Goal: Navigation & Orientation: Find specific page/section

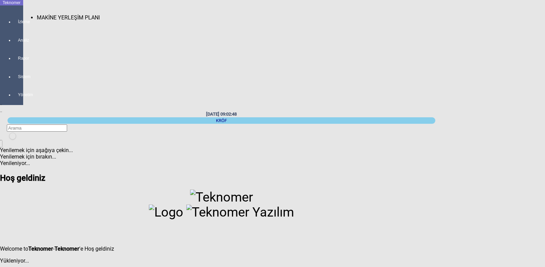
click at [40, 15] on span "MAKİNE YERLEŞİM PLANI" at bounding box center [68, 17] width 63 height 6
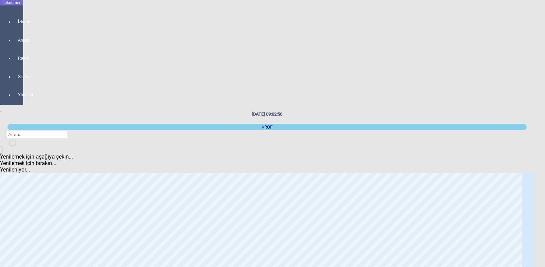
scroll to position [102, 0]
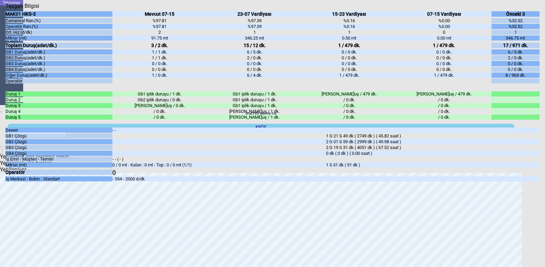
click at [5, 9] on icon "Kapat" at bounding box center [5, 9] width 0 height 0
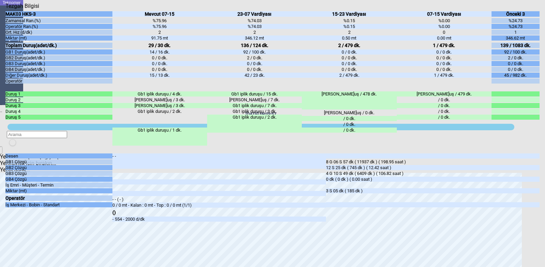
click at [5, 9] on icon "Kapat" at bounding box center [5, 9] width 0 height 0
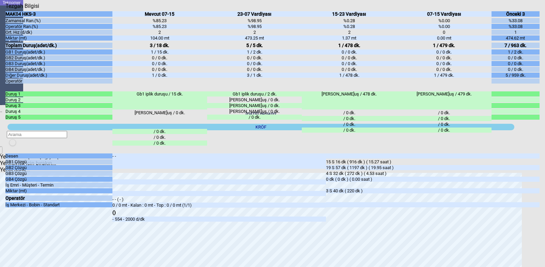
click at [5, 9] on icon "Kapat" at bounding box center [5, 9] width 0 height 0
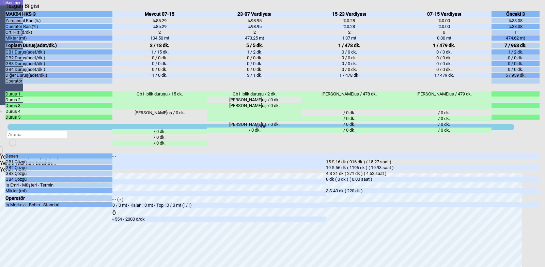
click at [5, 9] on icon "Kapat" at bounding box center [5, 9] width 0 height 0
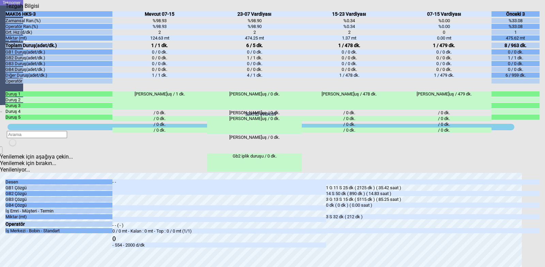
click at [5, 9] on icon "Kapat" at bounding box center [5, 9] width 0 height 0
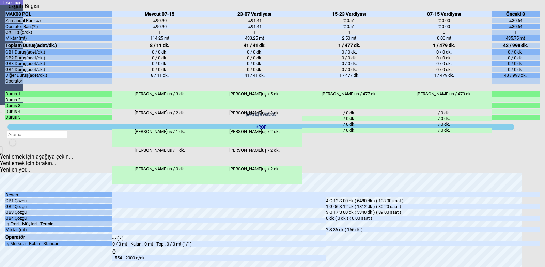
click at [5, 9] on icon "Kapat" at bounding box center [5, 9] width 0 height 0
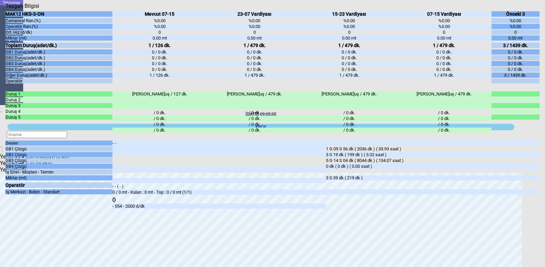
click at [5, 9] on icon "Kapat" at bounding box center [5, 9] width 0 height 0
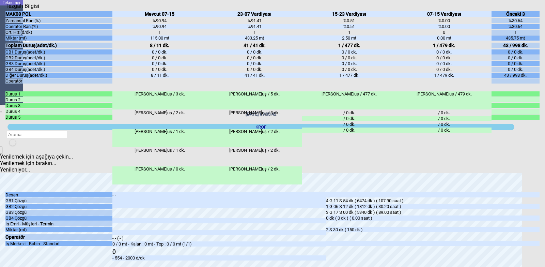
click at [5, 9] on icon "Kapat" at bounding box center [5, 9] width 0 height 0
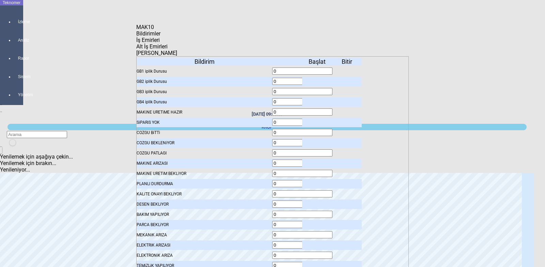
click at [136, 30] on icon "Kapat" at bounding box center [136, 30] width 0 height 0
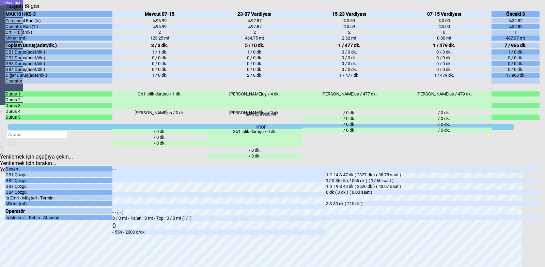
click at [537, 9] on div "Kapat" at bounding box center [272, 9] width 534 height 0
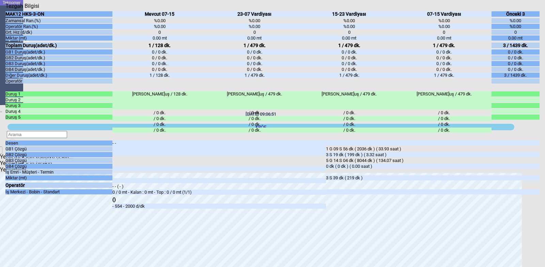
click at [5, 9] on icon "Kapat" at bounding box center [5, 9] width 0 height 0
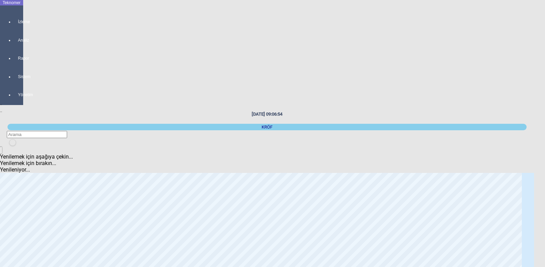
scroll to position [0, 0]
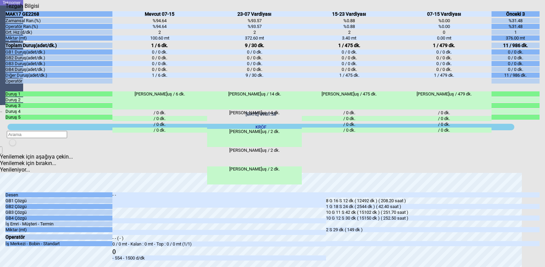
click at [5, 9] on icon "Kapat" at bounding box center [5, 9] width 0 height 0
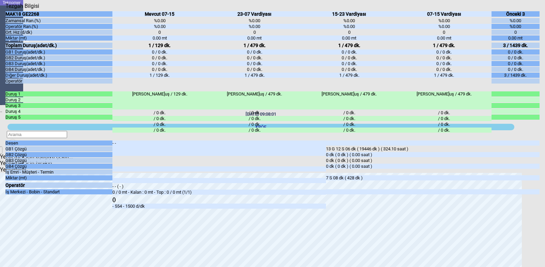
click at [5, 9] on icon "Kapat" at bounding box center [5, 9] width 0 height 0
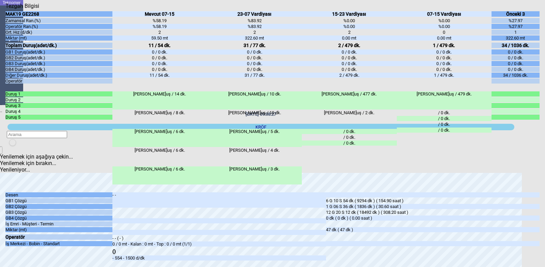
click at [5, 9] on icon "Kapat" at bounding box center [5, 9] width 0 height 0
